Goal: Transaction & Acquisition: Purchase product/service

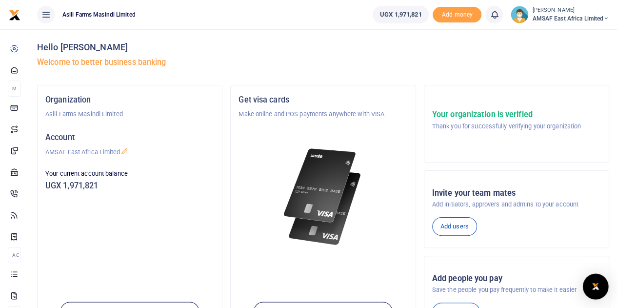
click at [595, 286] on img "Open Intercom Messenger" at bounding box center [595, 286] width 13 height 12
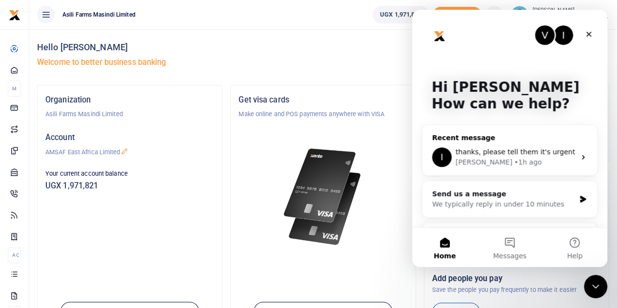
click at [514, 149] on span "thanks, please tell them it's urgent" at bounding box center [514, 152] width 119 height 8
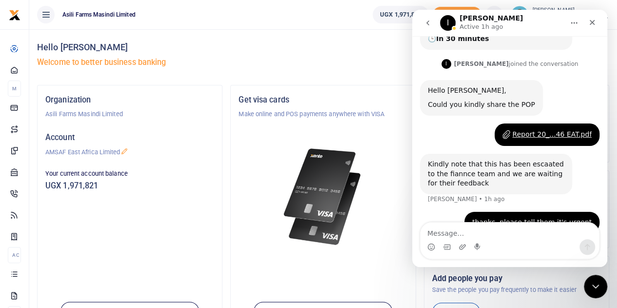
scroll to position [130, 0]
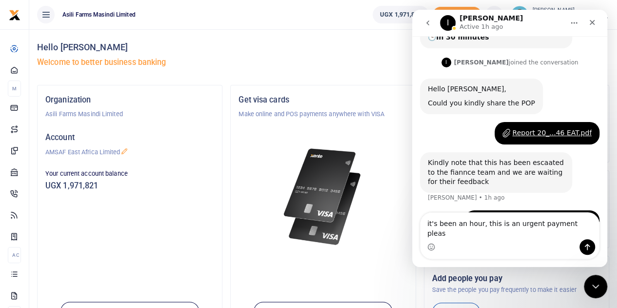
type textarea "it's been an hour, this is an urgent payment please"
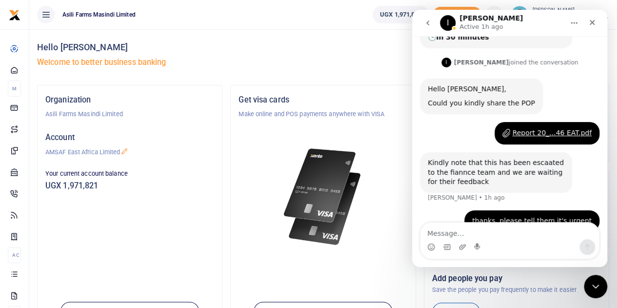
scroll to position [169, 0]
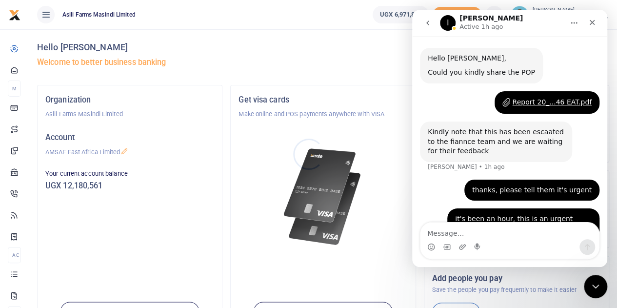
scroll to position [169, 0]
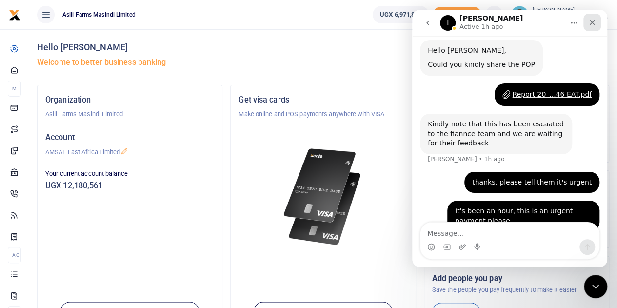
click at [590, 26] on div "Close" at bounding box center [592, 23] width 18 height 18
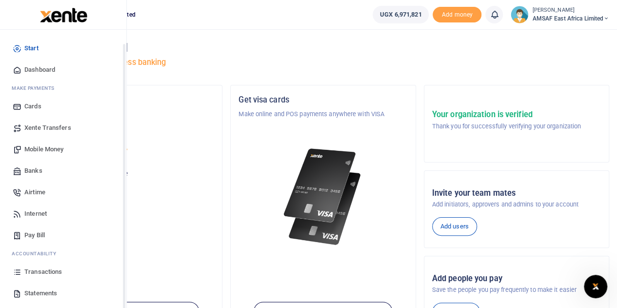
scroll to position [40, 0]
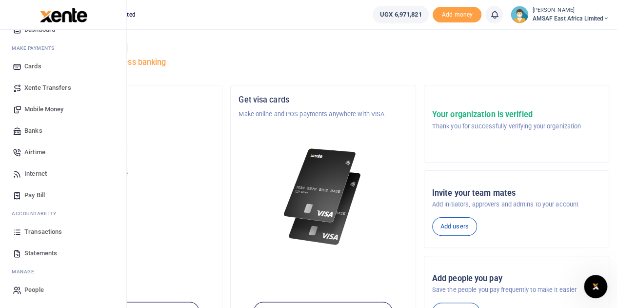
click at [63, 108] on span "Mobile Money" at bounding box center [43, 109] width 39 height 10
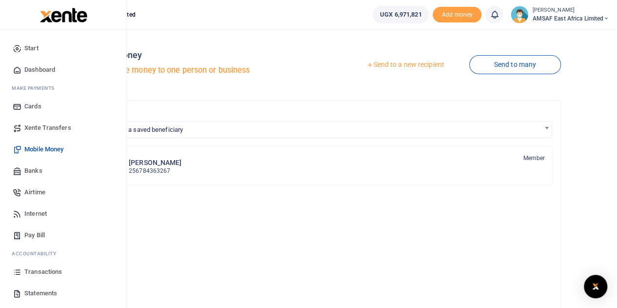
click at [31, 272] on span "Transactions" at bounding box center [43, 272] width 38 height 10
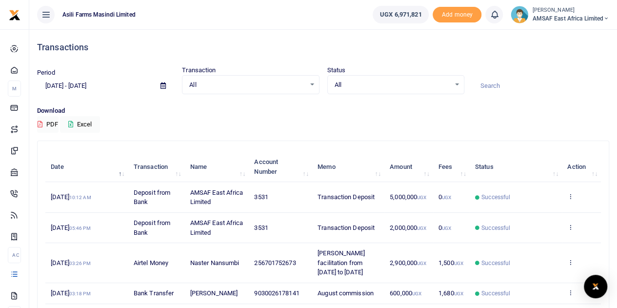
scroll to position [49, 0]
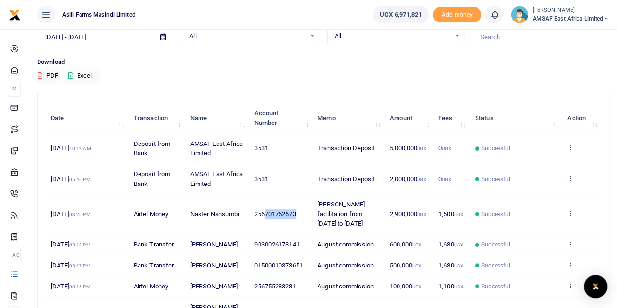
copy span "701752673"
drag, startPoint x: 265, startPoint y: 212, endPoint x: 299, endPoint y: 212, distance: 34.6
click at [299, 212] on td "256701752673" at bounding box center [280, 214] width 63 height 40
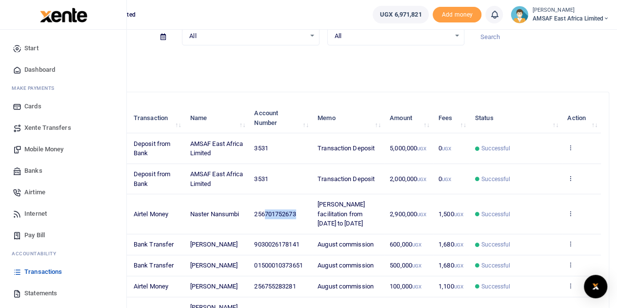
click at [42, 152] on span "Mobile Money" at bounding box center [43, 149] width 39 height 10
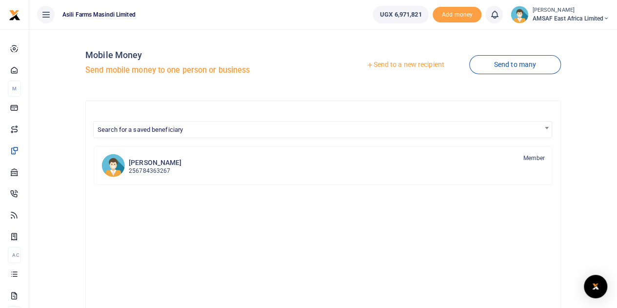
click at [403, 64] on link "Send to a new recipient" at bounding box center [404, 65] width 127 height 18
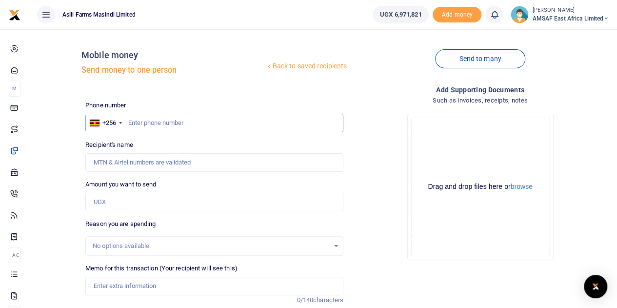
click at [140, 120] on input "text" at bounding box center [214, 123] width 258 height 19
paste input "701752673"
type input "701752673"
click at [129, 198] on input "Amount you want to send" at bounding box center [214, 202] width 258 height 19
type input "440"
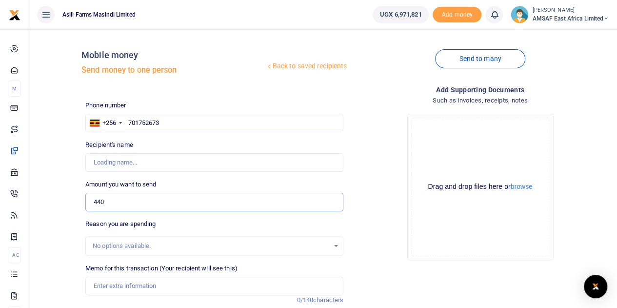
type input "Naster Nansumbi"
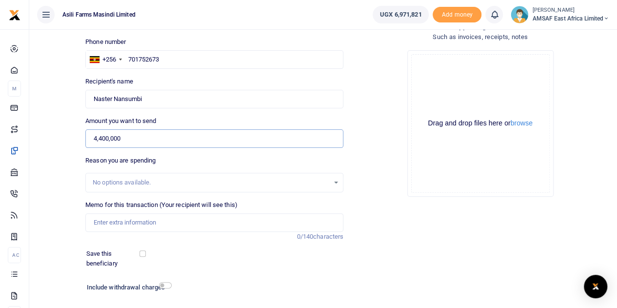
scroll to position [97, 0]
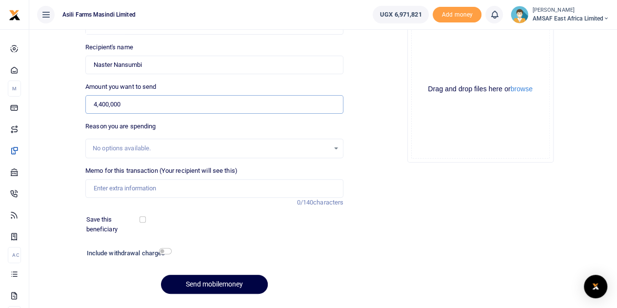
type input "4,400,000"
click at [139, 189] on input "Memo for this transaction (Your recipient will see this)" at bounding box center [214, 188] width 258 height 19
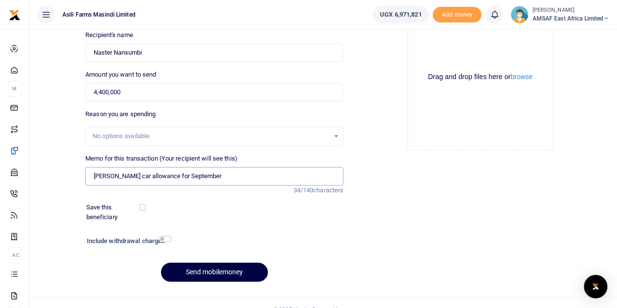
scroll to position [123, 0]
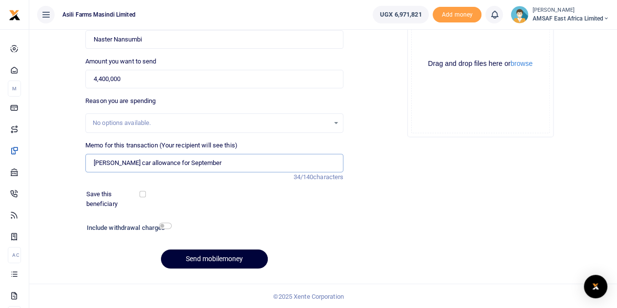
type input "Robert car allowance for September"
click at [201, 259] on button "Send mobilemoney" at bounding box center [214, 258] width 107 height 19
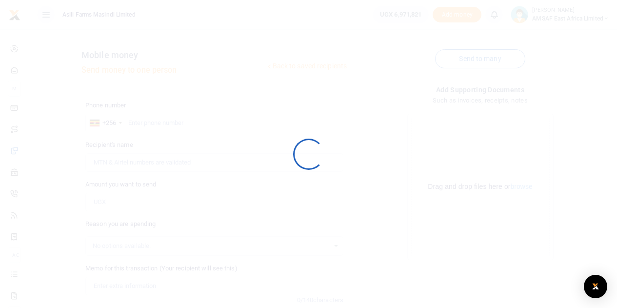
scroll to position [123, 0]
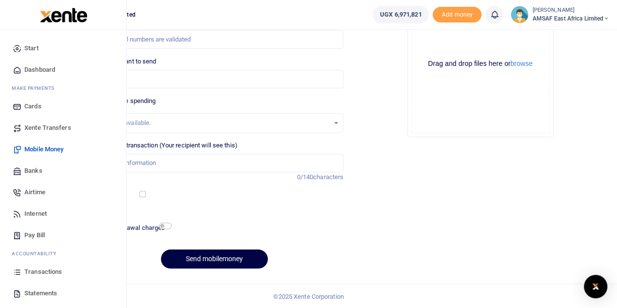
click at [43, 172] on link "Banks" at bounding box center [63, 170] width 111 height 21
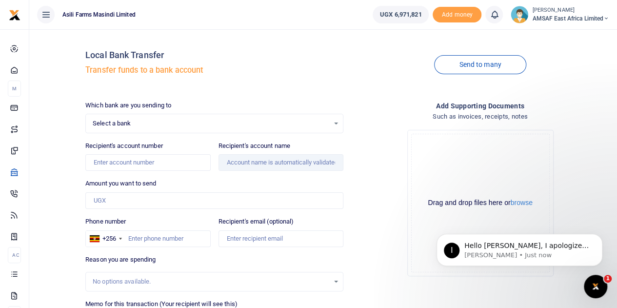
click at [179, 123] on span "Select a bank" at bounding box center [211, 123] width 236 height 10
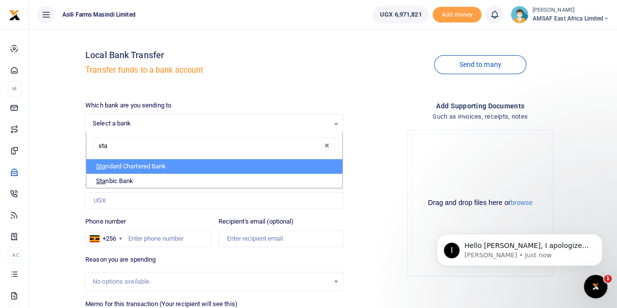
type input "[PERSON_NAME]"
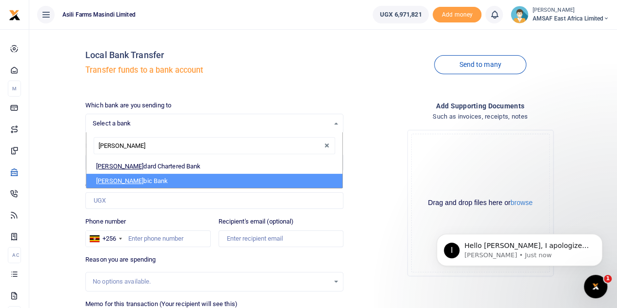
click at [112, 179] on li "[PERSON_NAME] bic Bank" at bounding box center [214, 181] width 256 height 15
select select "STANBIC"
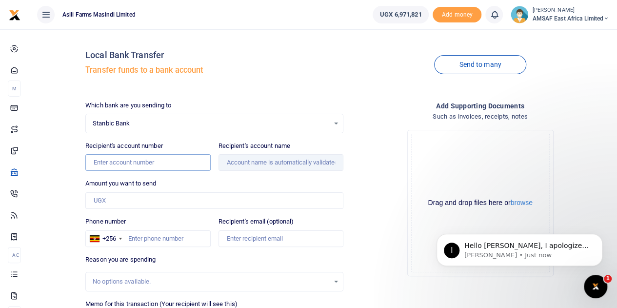
click at [130, 161] on input "Recipient's account number" at bounding box center [147, 162] width 125 height 17
type input "9030015405322"
click at [116, 196] on input "Amount you want to send" at bounding box center [214, 200] width 258 height 17
type input "500,000"
click at [160, 164] on input "9030015405322" at bounding box center [147, 162] width 125 height 17
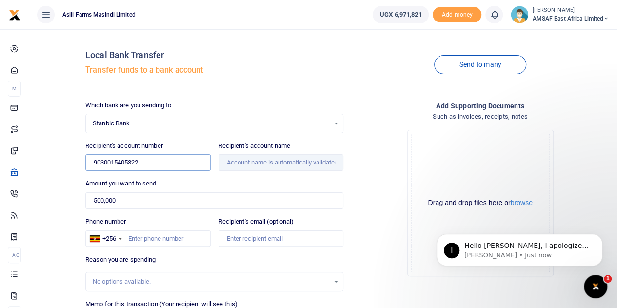
click at [126, 160] on input "9030015405322" at bounding box center [147, 162] width 125 height 17
click at [124, 157] on input "9030015405322" at bounding box center [147, 162] width 125 height 17
click at [124, 156] on input "9030015405322" at bounding box center [147, 162] width 125 height 17
